Goal: Information Seeking & Learning: Find specific fact

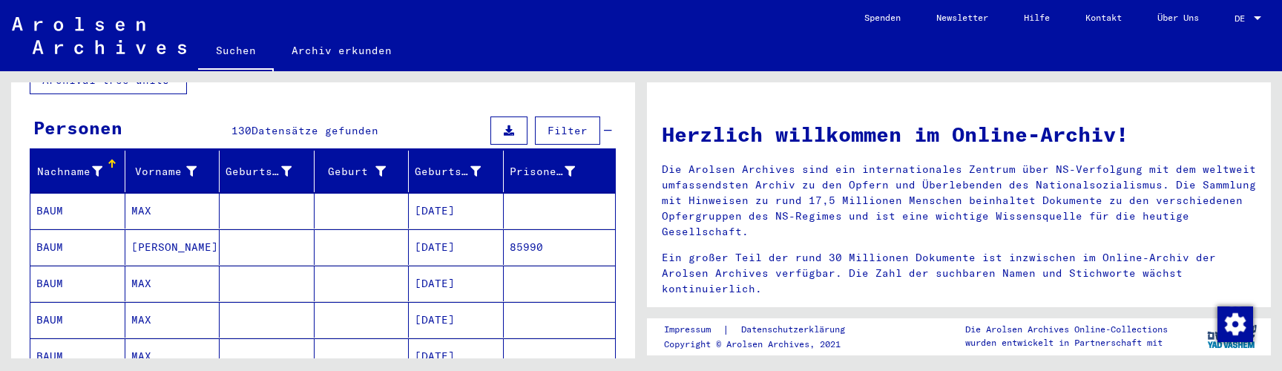
scroll to position [154, 0]
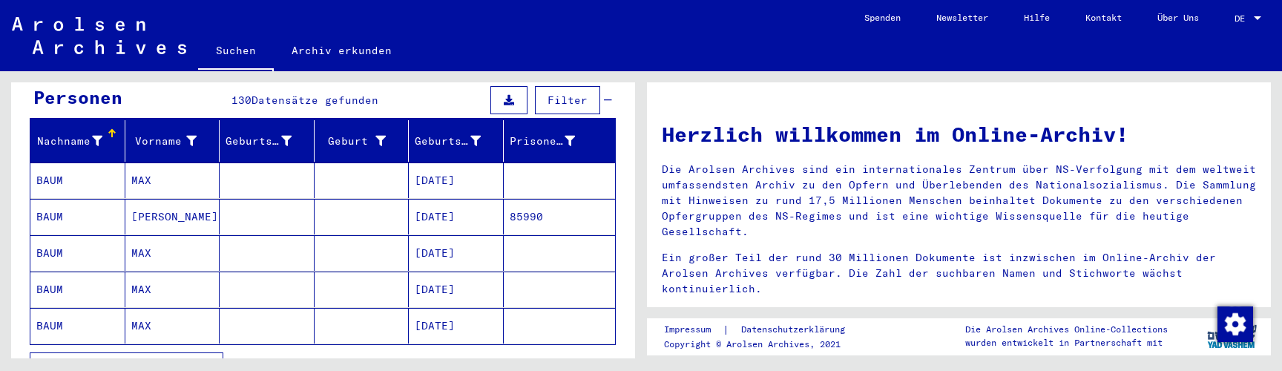
click at [488, 129] on div "Geburtsdatum" at bounding box center [459, 141] width 88 height 24
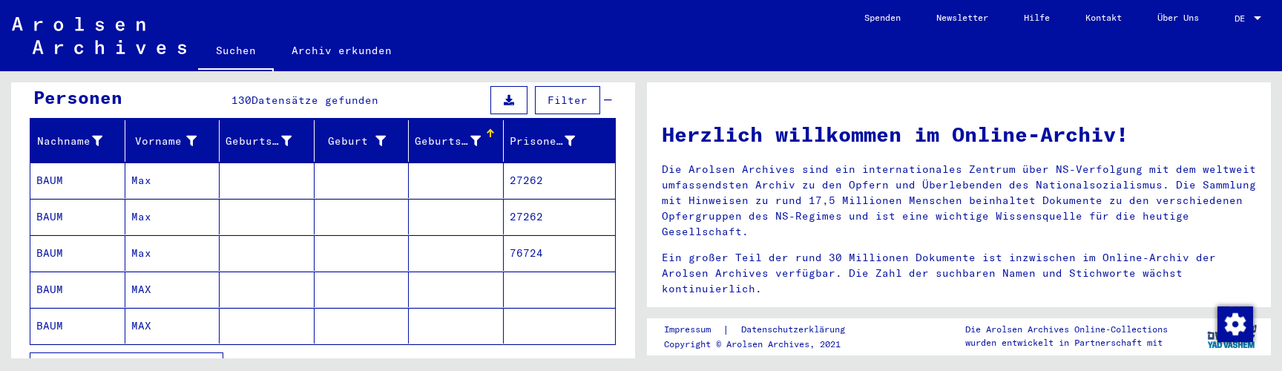
scroll to position [277, 0]
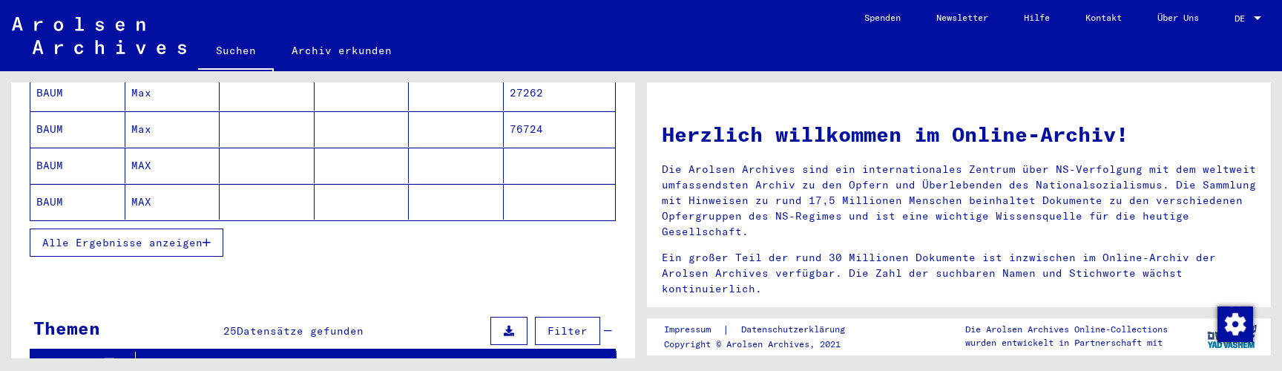
click at [164, 236] on span "Alle Ergebnisse anzeigen" at bounding box center [122, 242] width 160 height 13
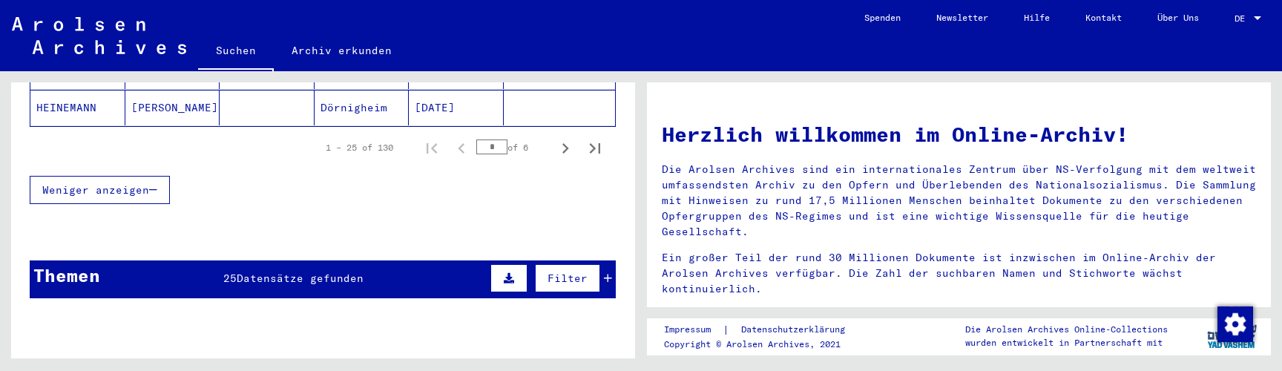
scroll to position [1018, 0]
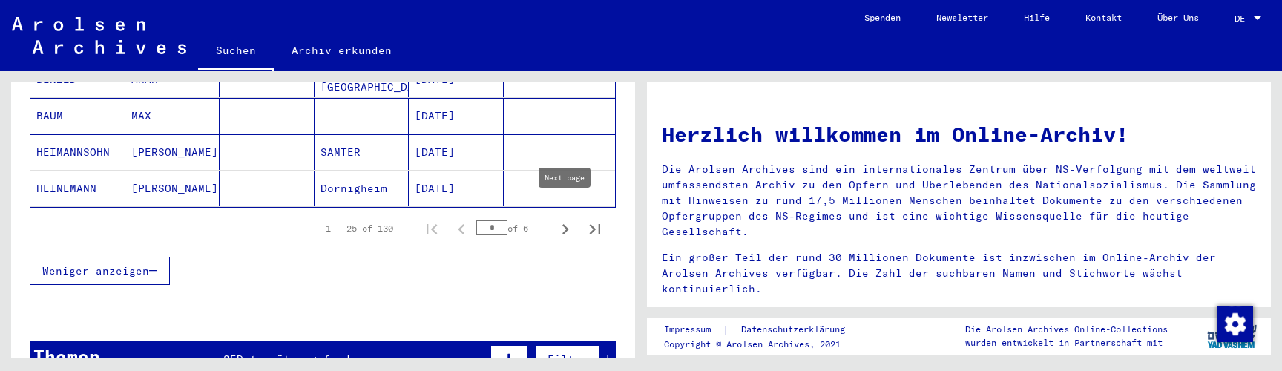
click at [561, 219] on icon "Next page" at bounding box center [565, 229] width 21 height 21
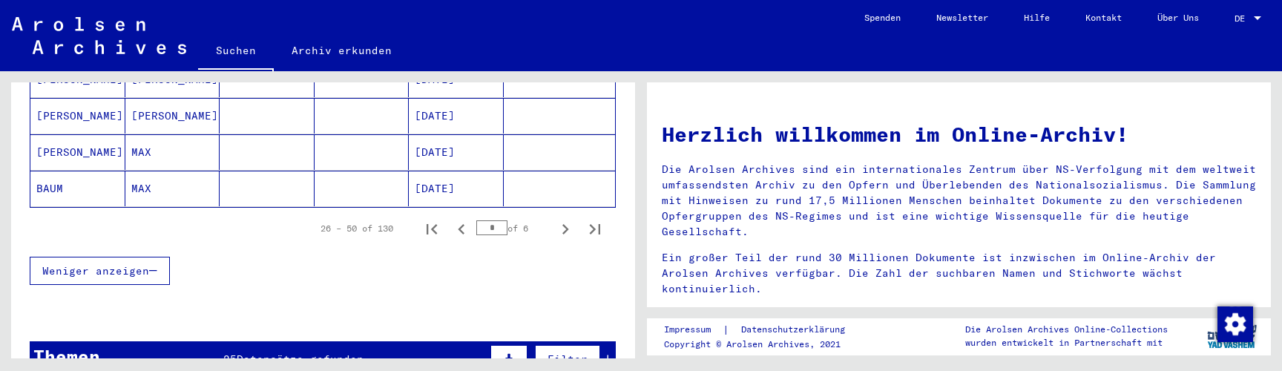
click at [561, 219] on icon "Next page" at bounding box center [565, 229] width 21 height 21
click at [459, 220] on icon "Previous page" at bounding box center [461, 229] width 21 height 21
click at [476, 171] on mat-cell "[DATE]" at bounding box center [456, 189] width 95 height 36
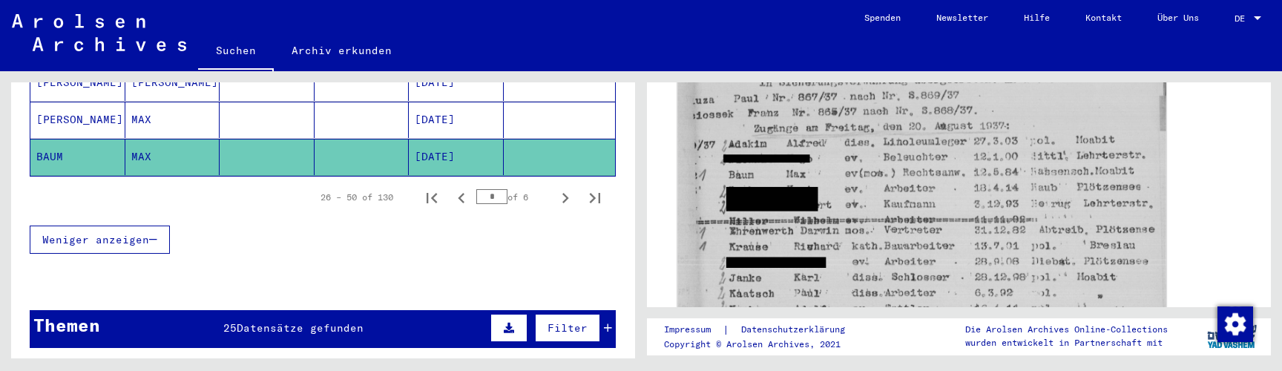
scroll to position [591, 0]
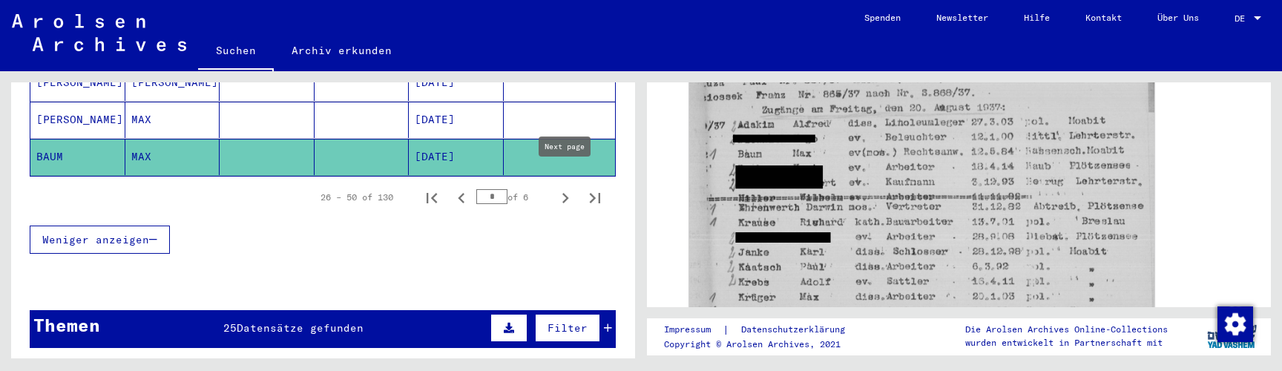
drag, startPoint x: 567, startPoint y: 185, endPoint x: 565, endPoint y: 192, distance: 7.6
click at [566, 193] on icon "Next page" at bounding box center [565, 198] width 7 height 10
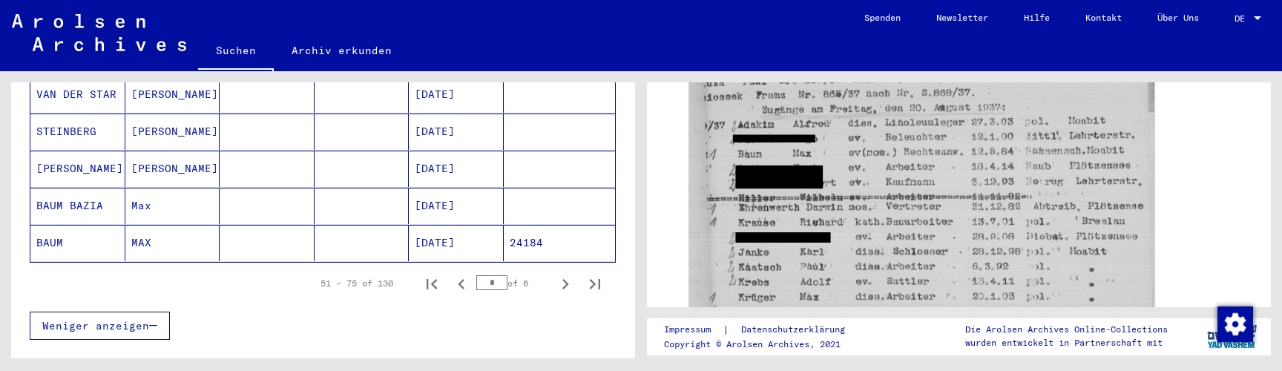
scroll to position [986, 0]
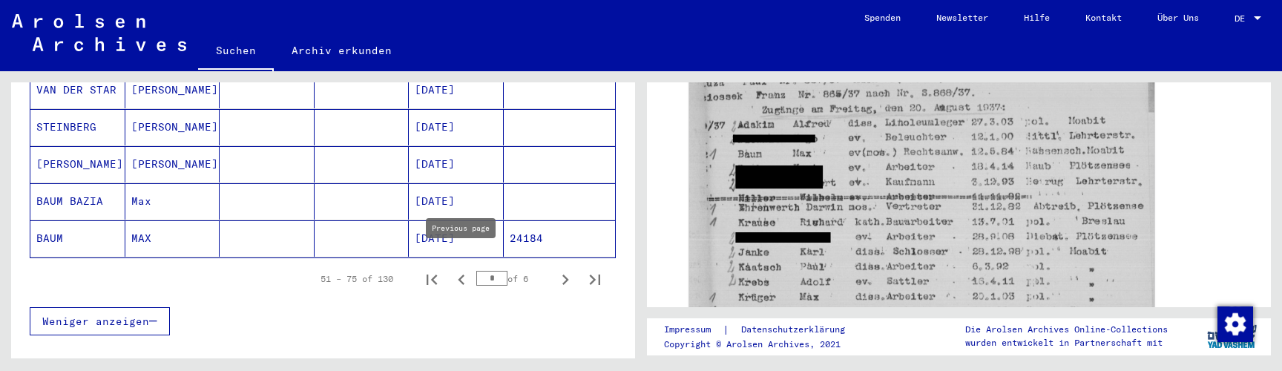
click at [467, 269] on icon "Previous page" at bounding box center [461, 279] width 21 height 21
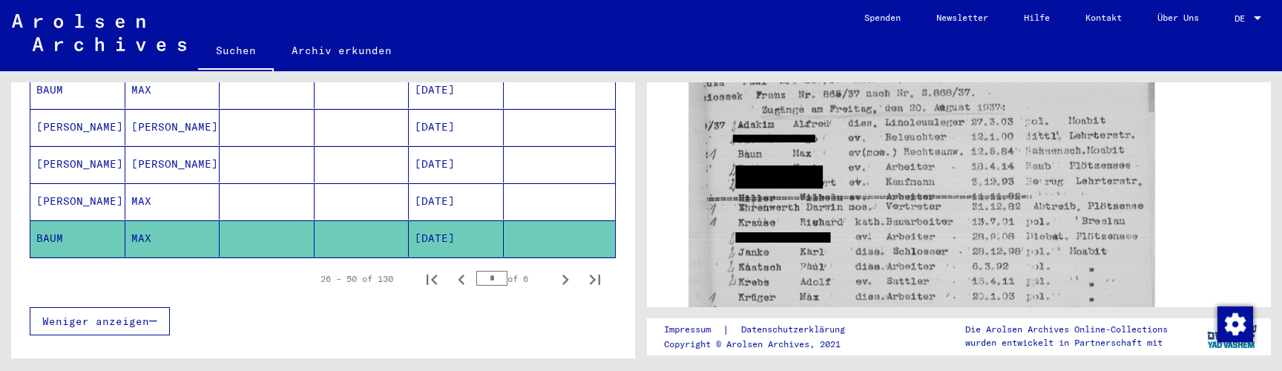
click at [461, 274] on icon "Previous page" at bounding box center [461, 279] width 7 height 10
type input "*"
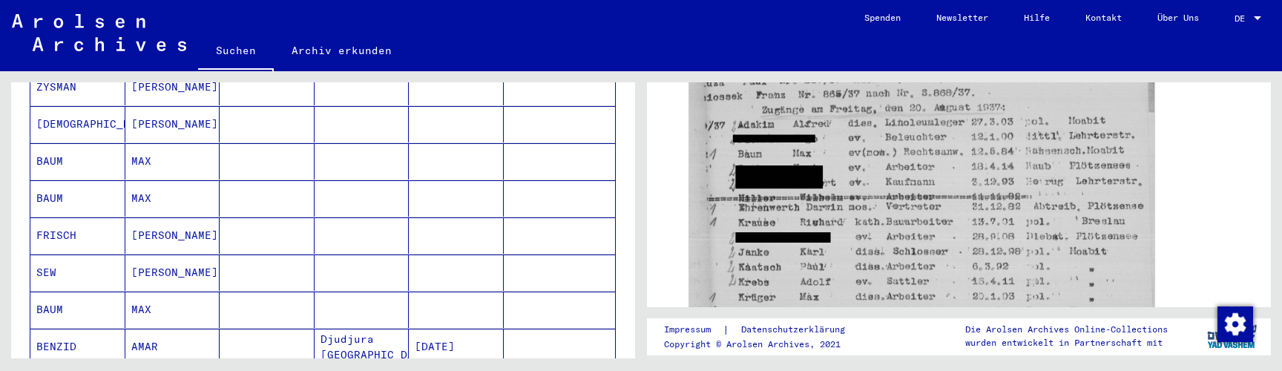
scroll to position [824, 0]
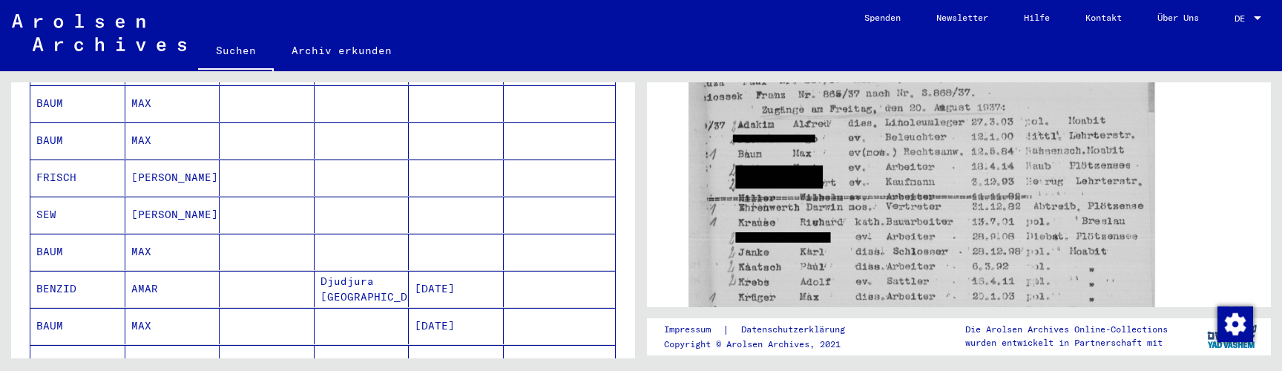
click at [460, 234] on mat-cell at bounding box center [456, 252] width 95 height 36
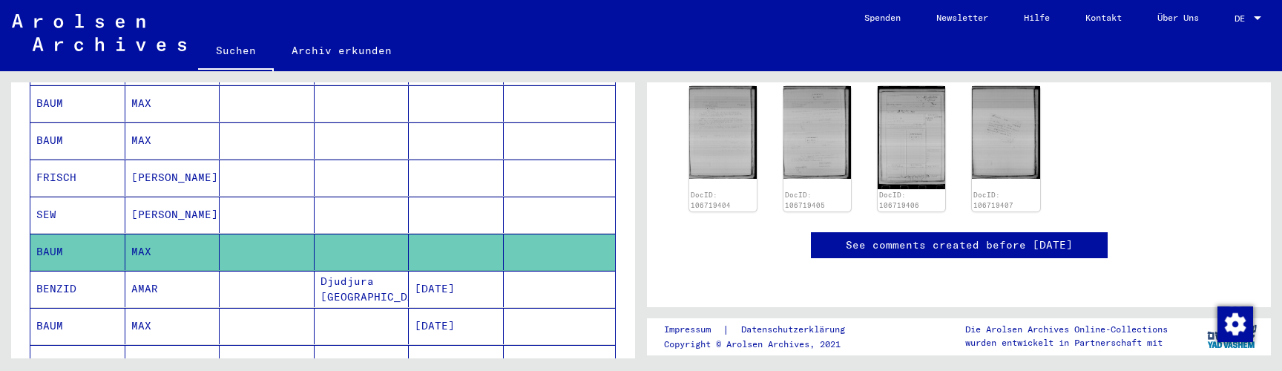
click at [464, 197] on mat-cell at bounding box center [456, 215] width 95 height 36
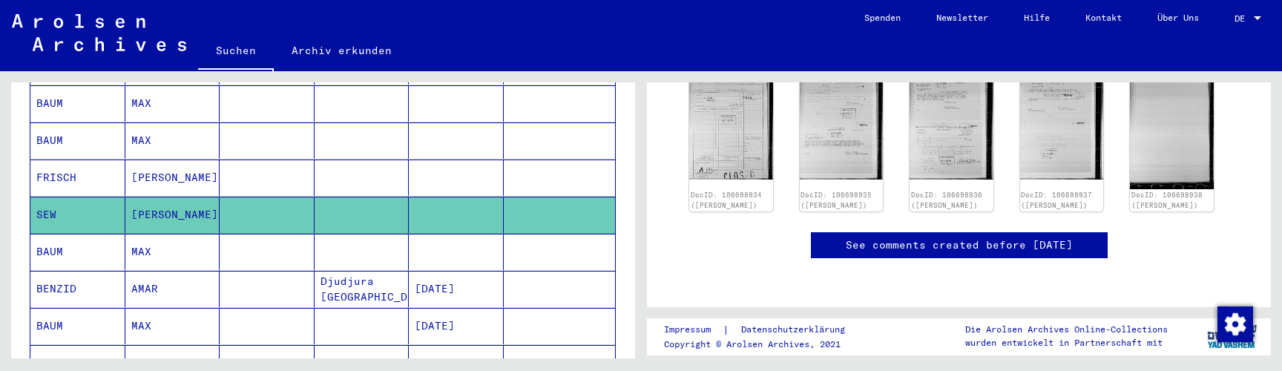
click at [463, 234] on mat-cell at bounding box center [456, 252] width 95 height 36
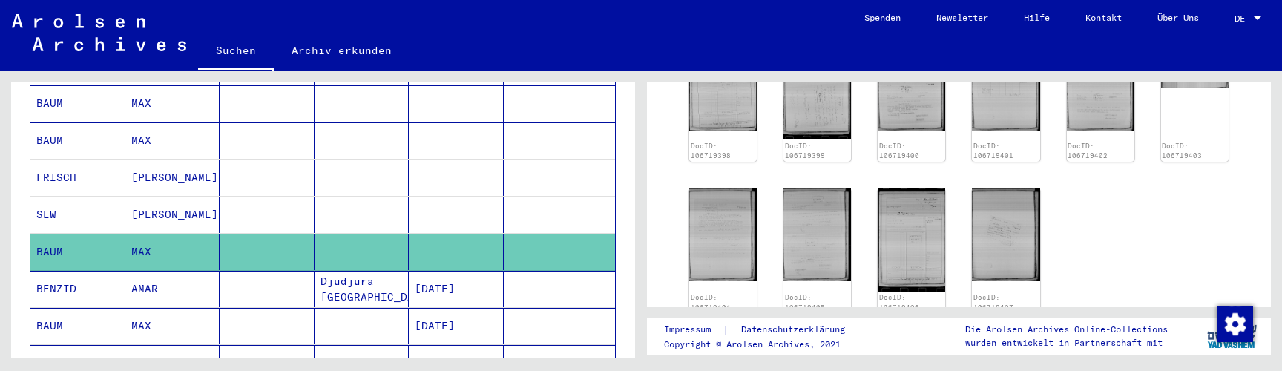
scroll to position [228, 0]
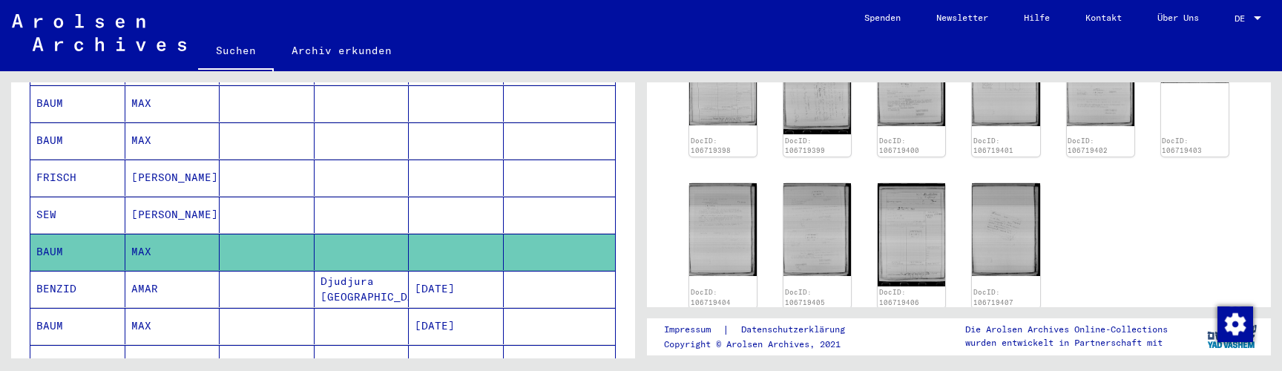
click at [557, 197] on mat-cell at bounding box center [560, 215] width 112 height 36
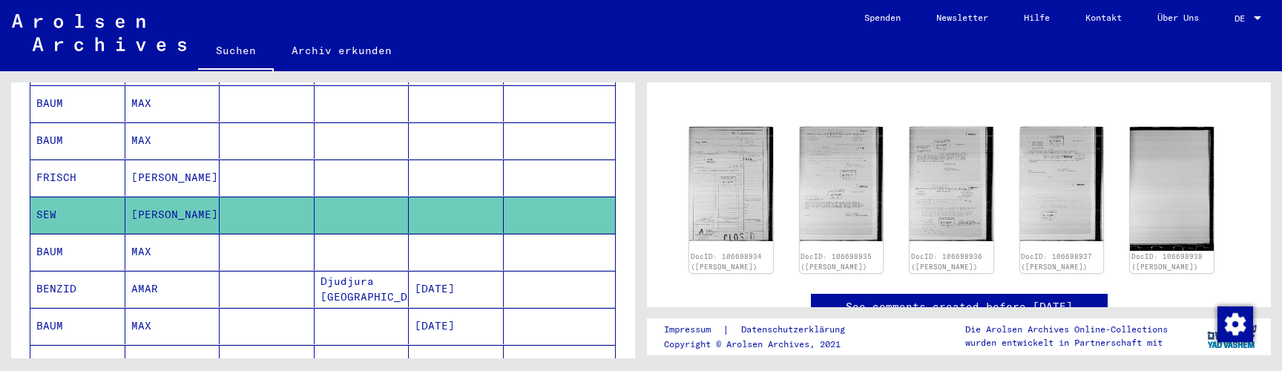
scroll to position [134, 0]
click at [581, 179] on mat-cell at bounding box center [560, 177] width 112 height 36
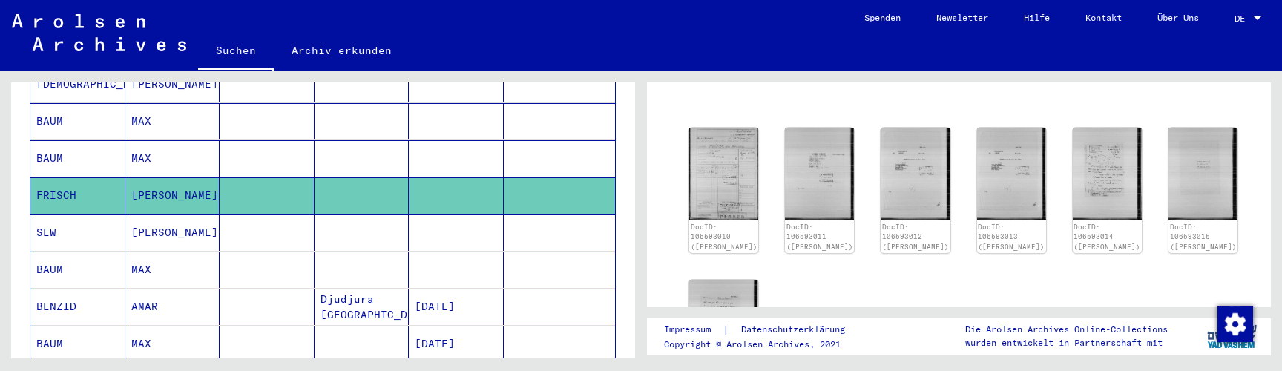
scroll to position [788, 0]
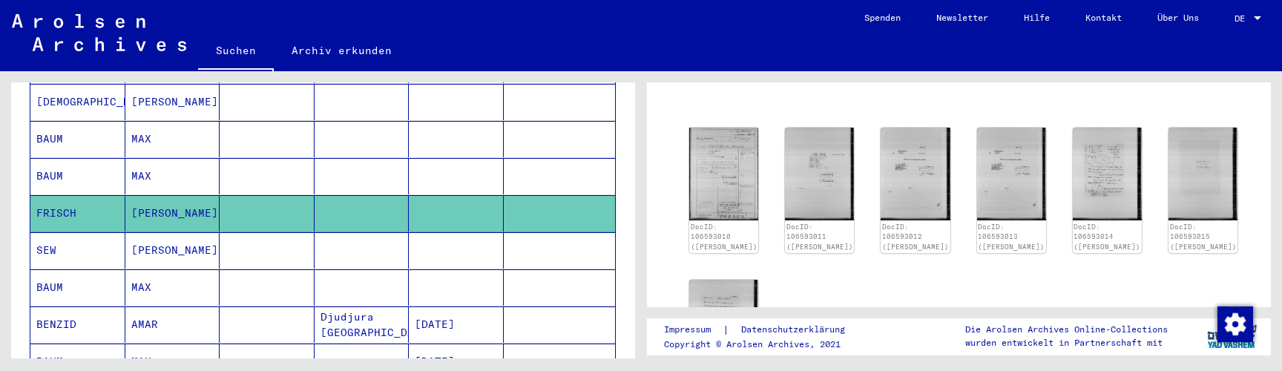
click at [581, 158] on mat-cell at bounding box center [560, 176] width 112 height 36
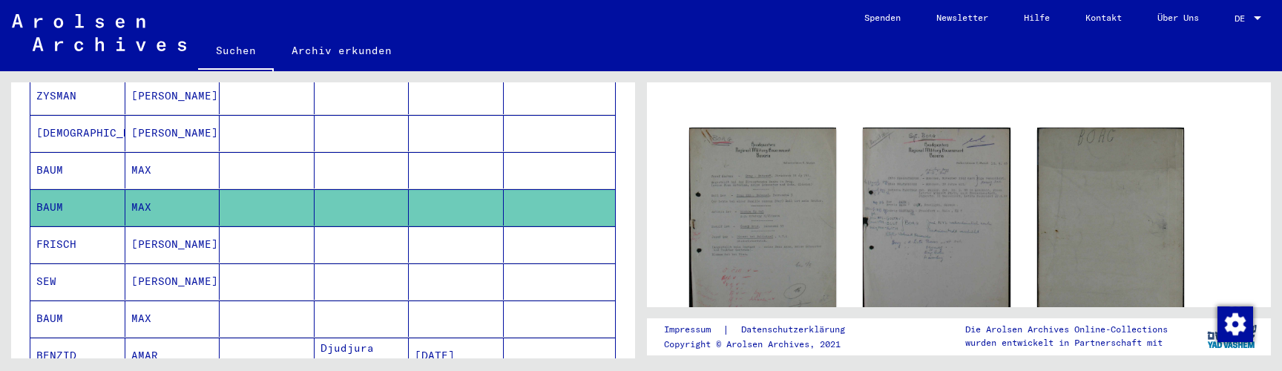
scroll to position [751, 0]
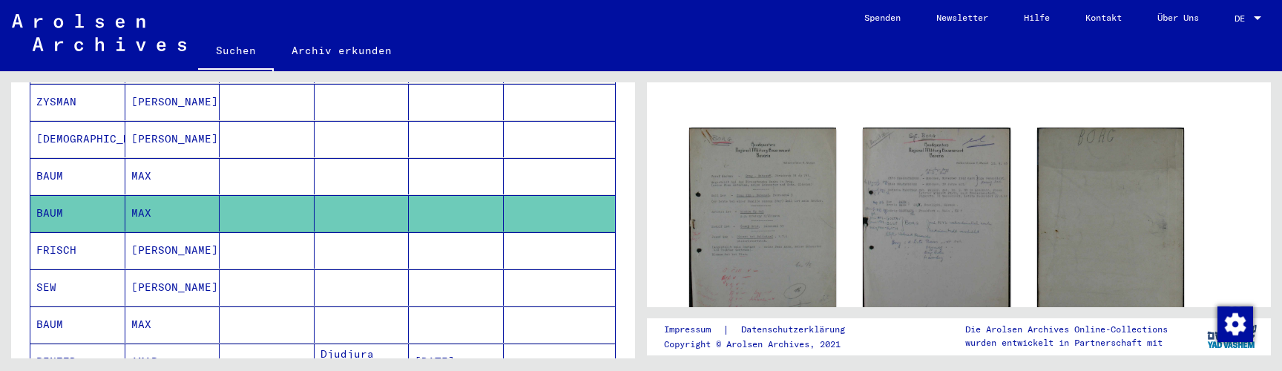
click at [581, 158] on mat-cell at bounding box center [560, 176] width 112 height 36
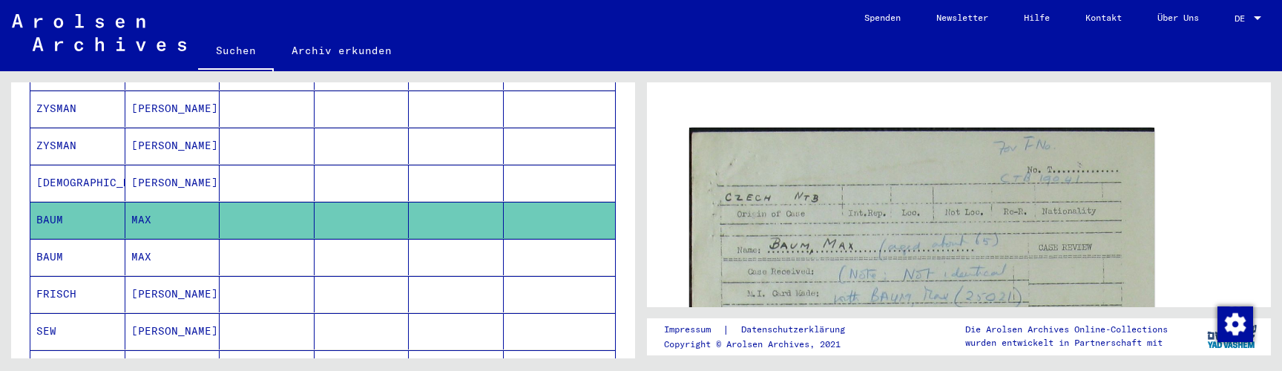
scroll to position [705, 0]
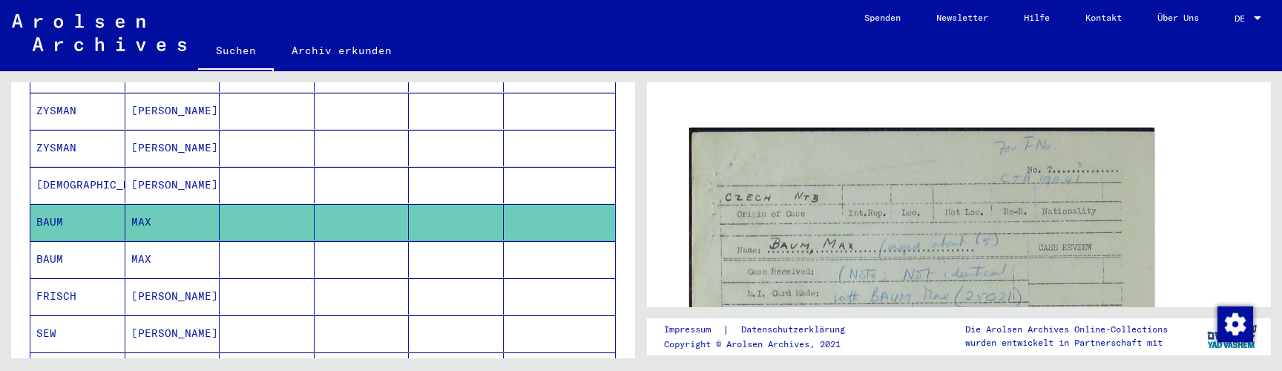
click at [576, 177] on mat-cell at bounding box center [560, 185] width 112 height 36
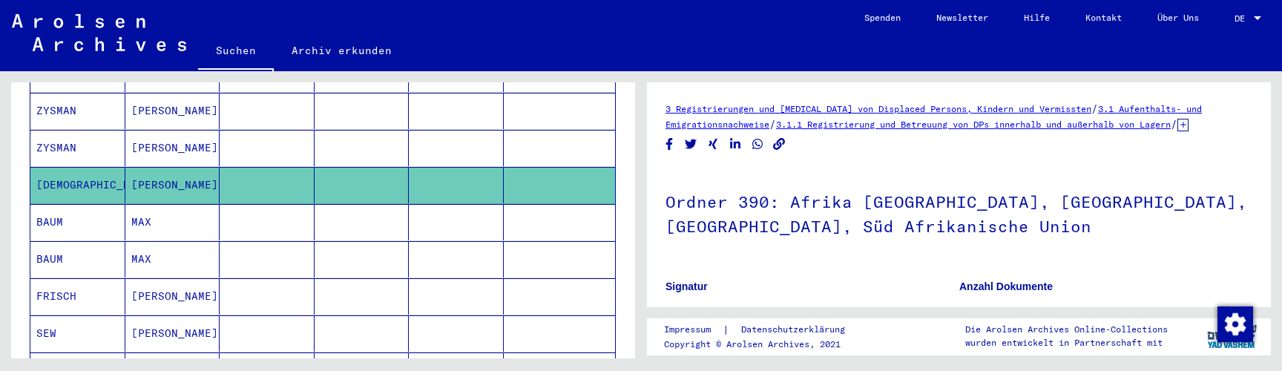
click at [584, 131] on mat-cell at bounding box center [560, 148] width 112 height 36
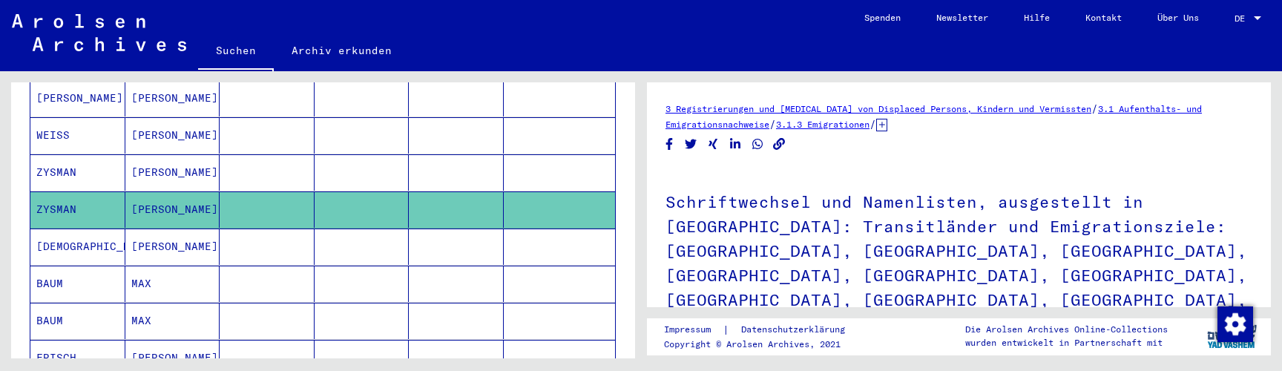
scroll to position [634, 0]
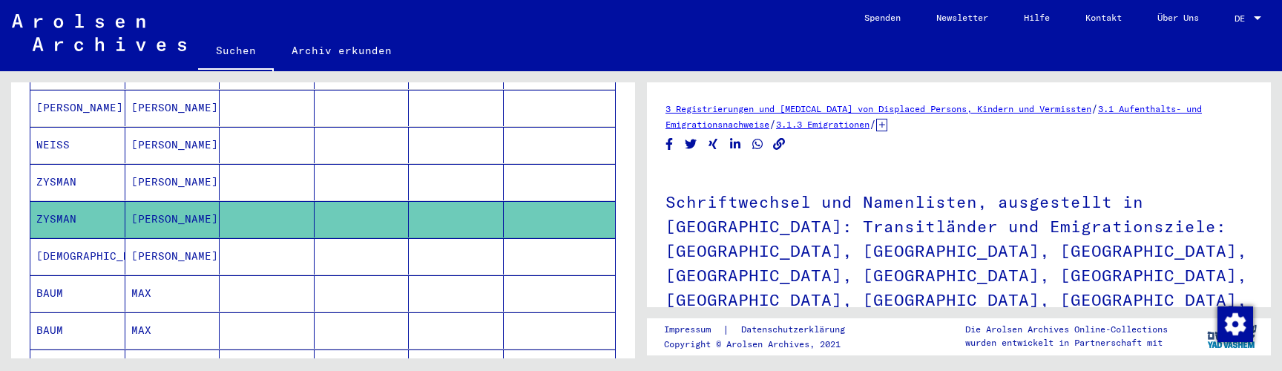
click at [577, 165] on mat-cell at bounding box center [560, 182] width 112 height 36
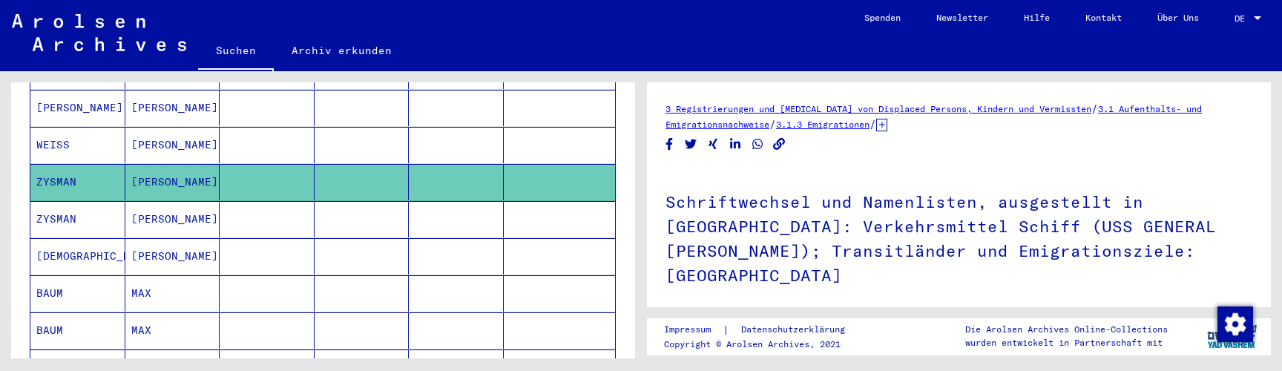
click at [581, 134] on mat-cell at bounding box center [560, 145] width 112 height 36
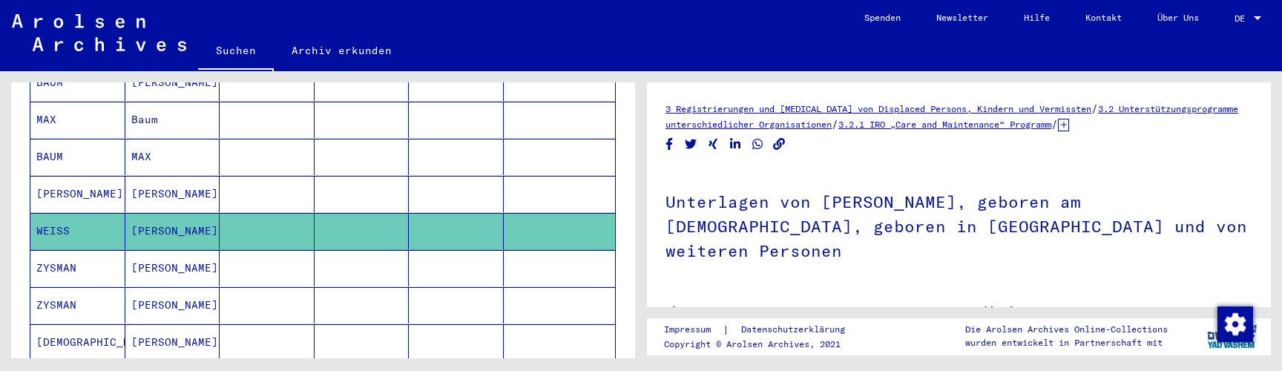
click at [576, 176] on mat-cell at bounding box center [560, 194] width 112 height 36
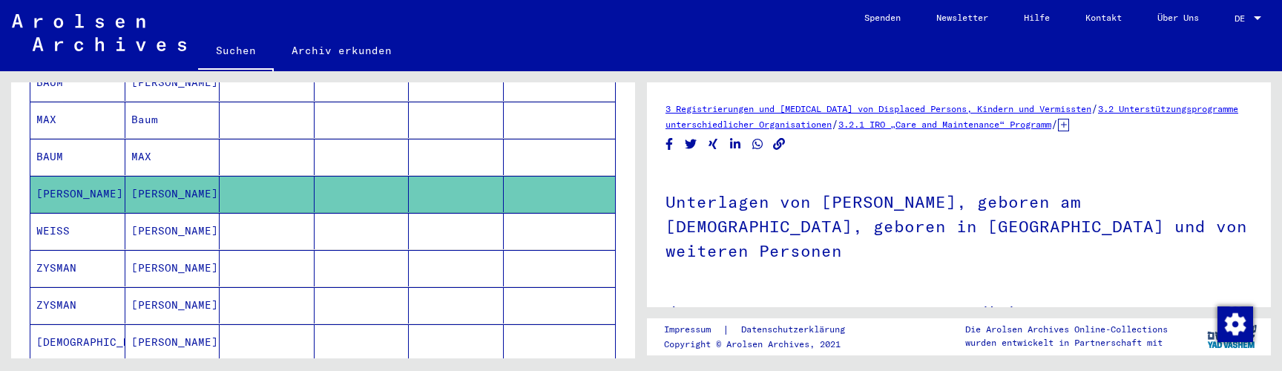
click at [581, 139] on mat-cell at bounding box center [560, 157] width 112 height 36
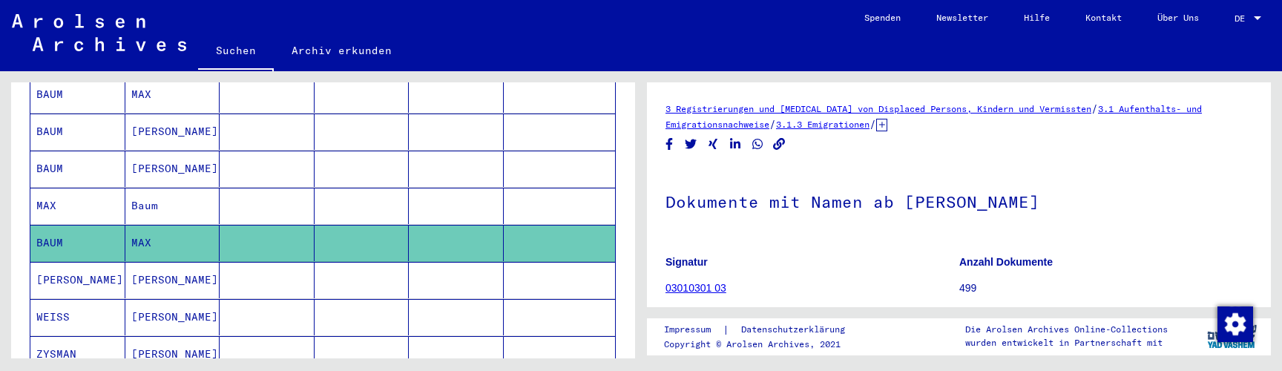
click at [570, 190] on mat-cell at bounding box center [560, 206] width 112 height 36
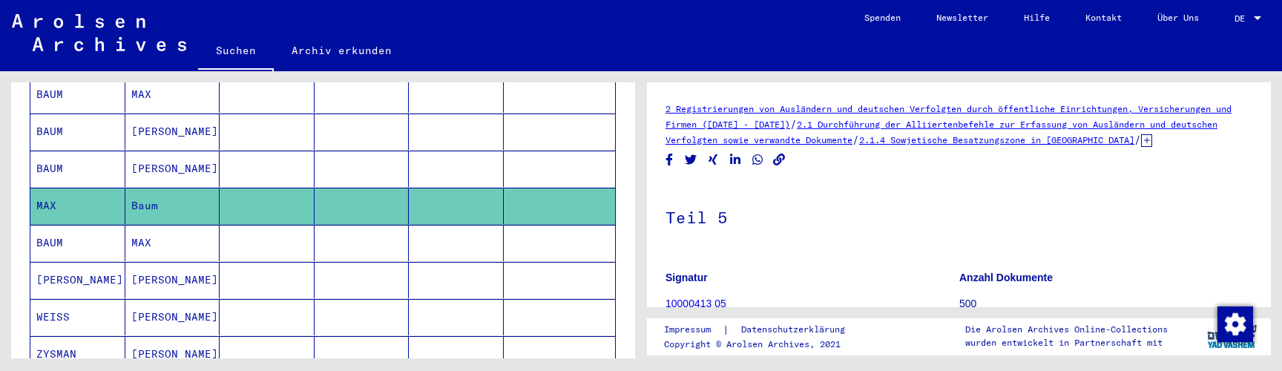
click at [580, 151] on mat-cell at bounding box center [560, 169] width 112 height 36
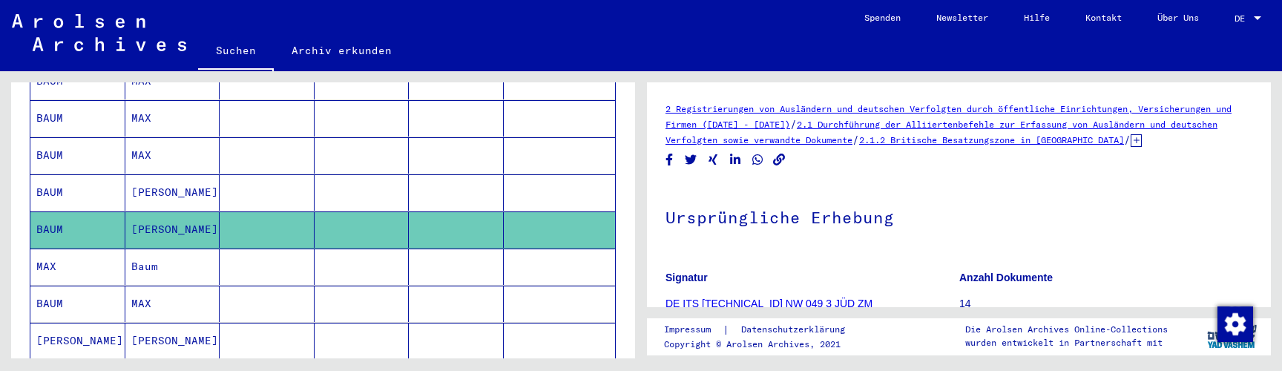
click at [576, 177] on mat-cell at bounding box center [560, 192] width 112 height 36
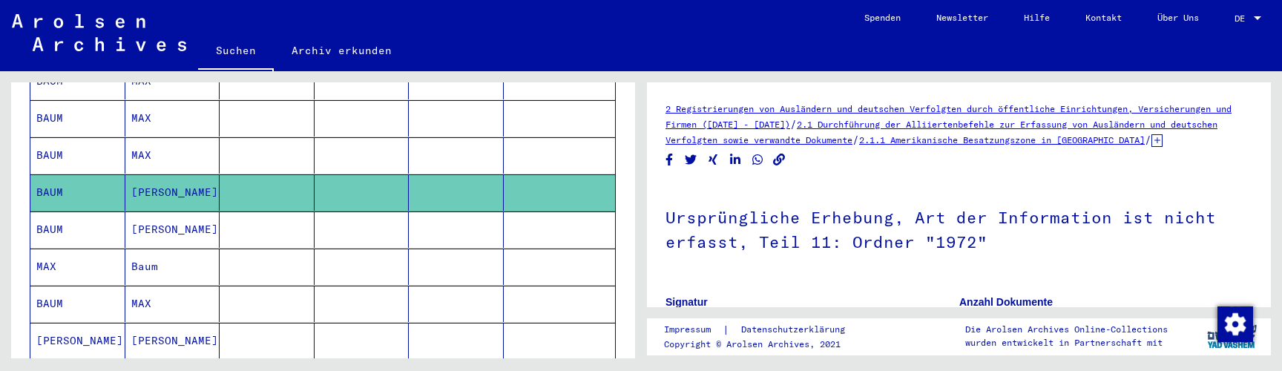
click at [579, 154] on mat-cell at bounding box center [560, 155] width 112 height 36
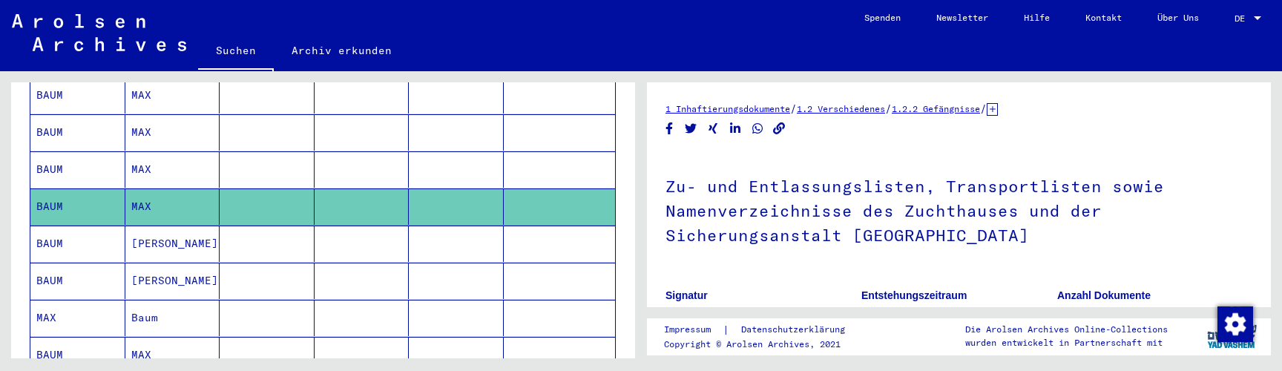
click at [579, 154] on mat-cell at bounding box center [560, 169] width 112 height 36
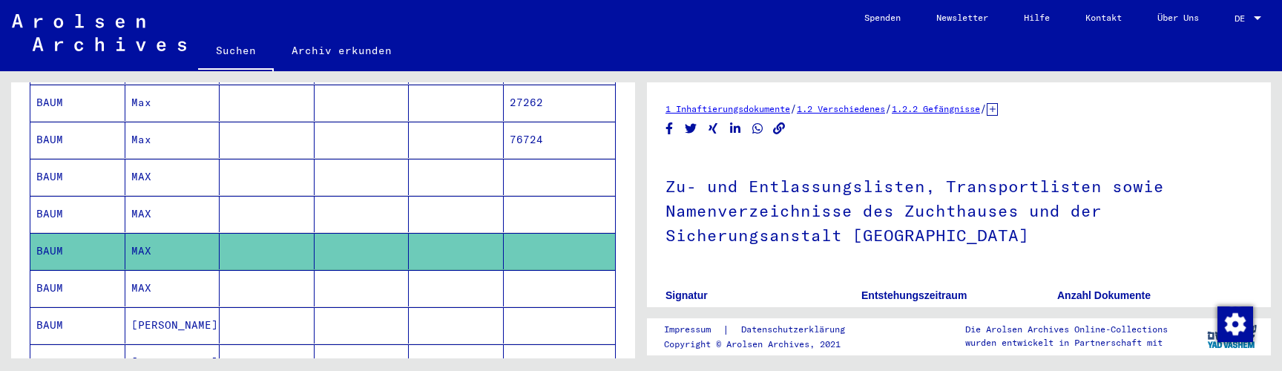
click at [561, 196] on mat-cell at bounding box center [560, 214] width 112 height 36
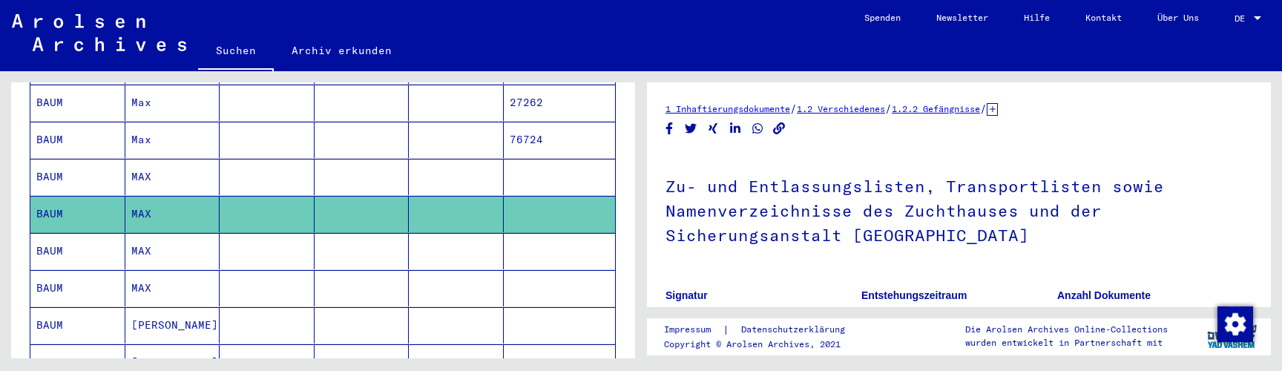
click at [570, 159] on mat-cell at bounding box center [560, 177] width 112 height 36
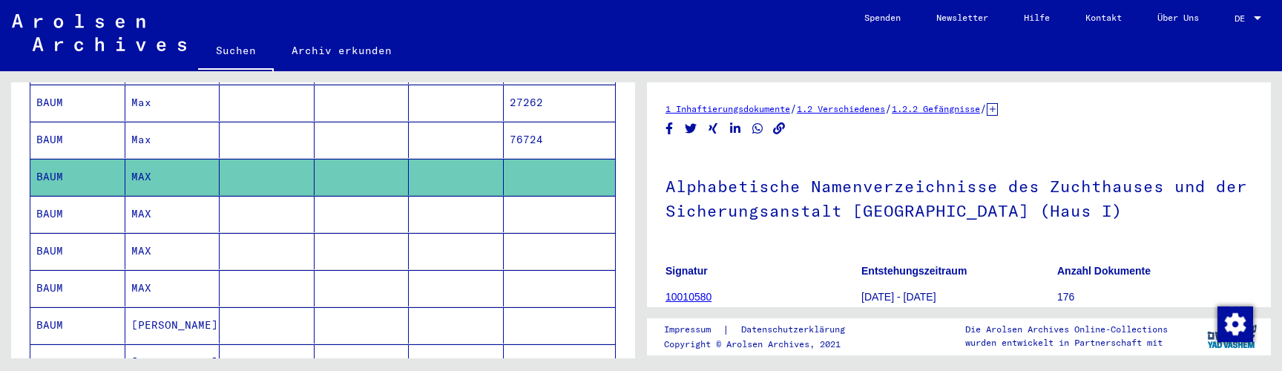
click at [576, 125] on mat-cell "76724" at bounding box center [560, 140] width 112 height 36
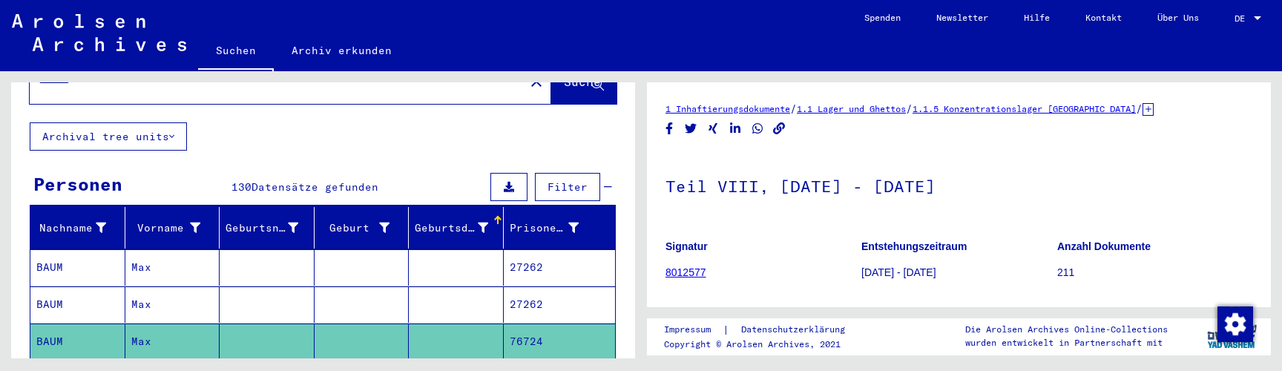
click at [547, 291] on mat-cell "27262" at bounding box center [560, 304] width 112 height 36
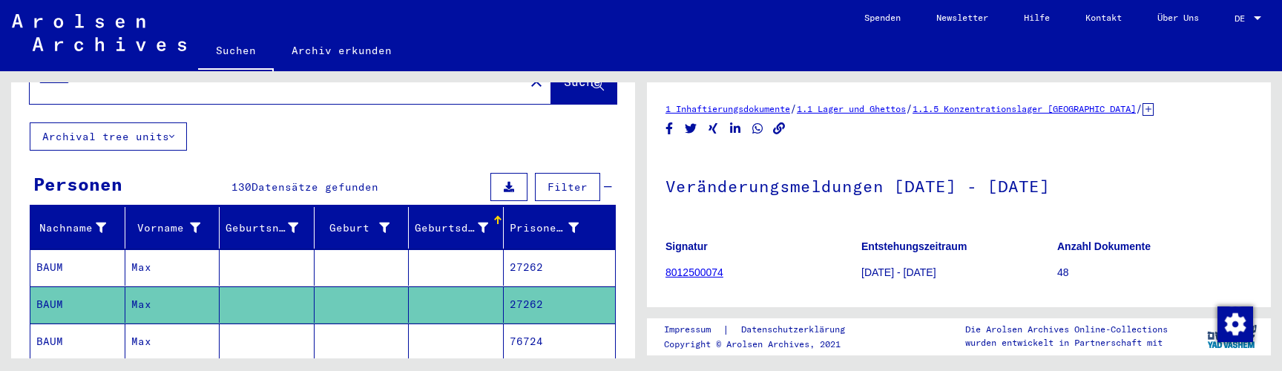
click at [559, 249] on mat-cell "27262" at bounding box center [560, 267] width 112 height 36
